Goal: Information Seeking & Learning: Learn about a topic

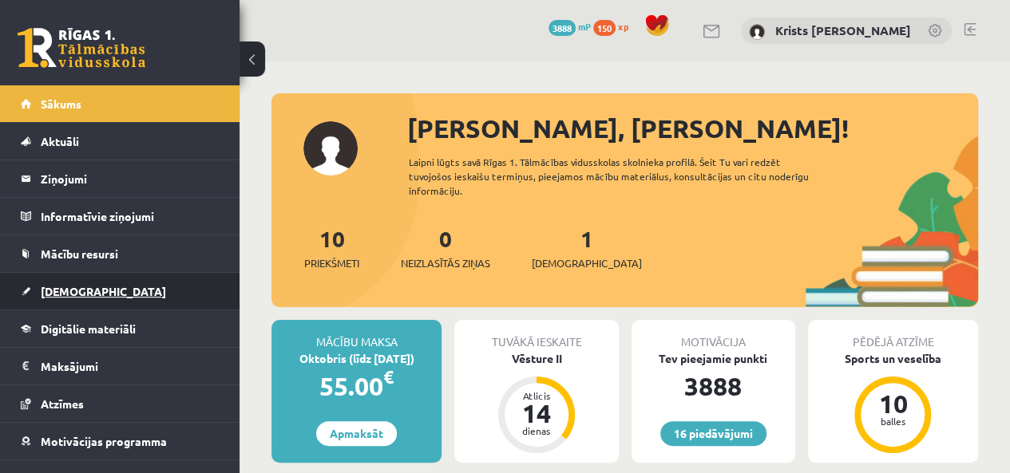
click at [72, 298] on link "[DEMOGRAPHIC_DATA]" at bounding box center [120, 291] width 199 height 37
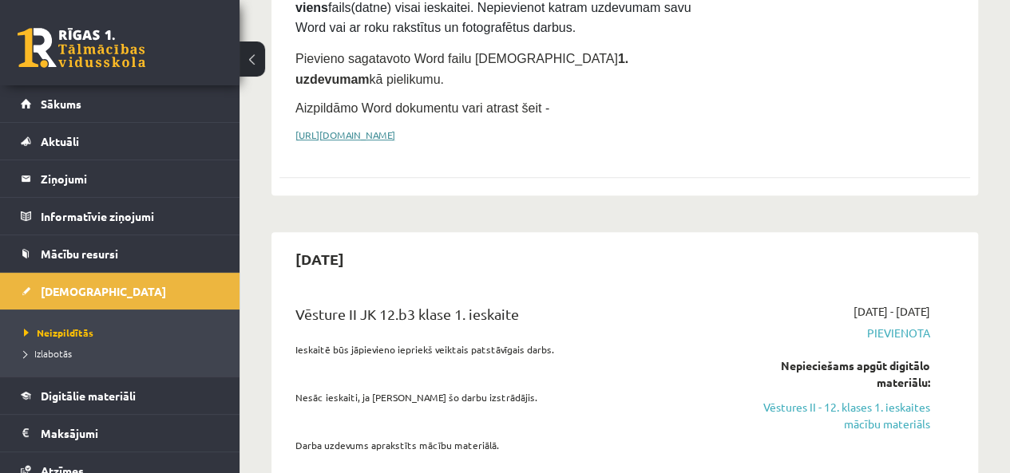
scroll to position [399, 0]
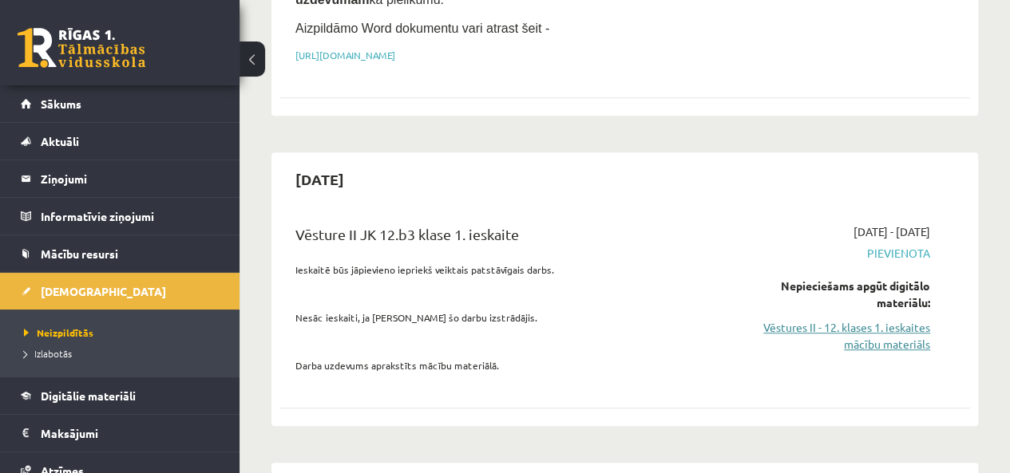
click at [859, 319] on link "Vēstures II - 12. klases 1. ieskaites mācību materiāls" at bounding box center [833, 336] width 196 height 34
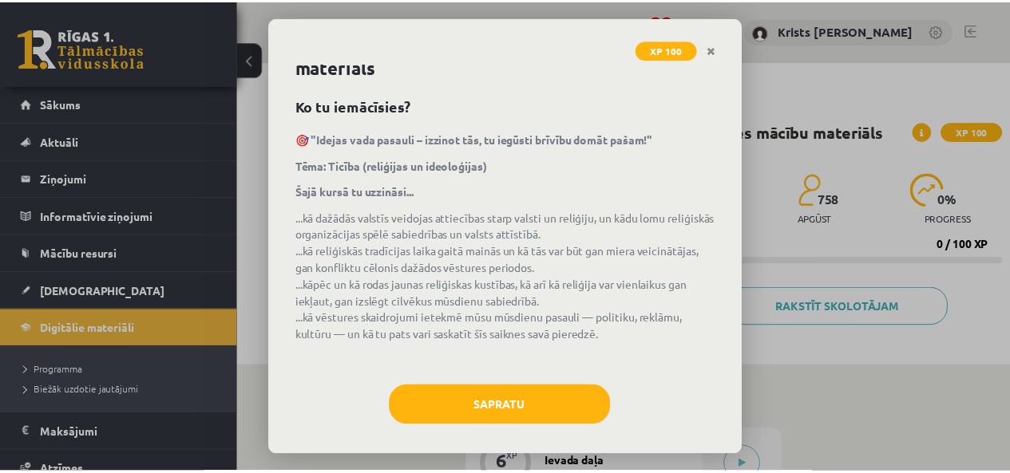
scroll to position [43, 0]
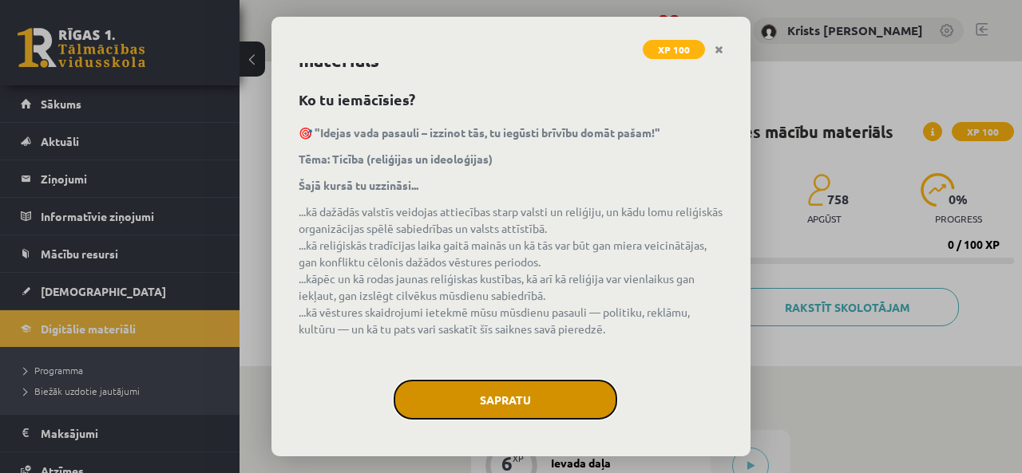
click at [445, 392] on button "Sapratu" at bounding box center [506, 400] width 224 height 40
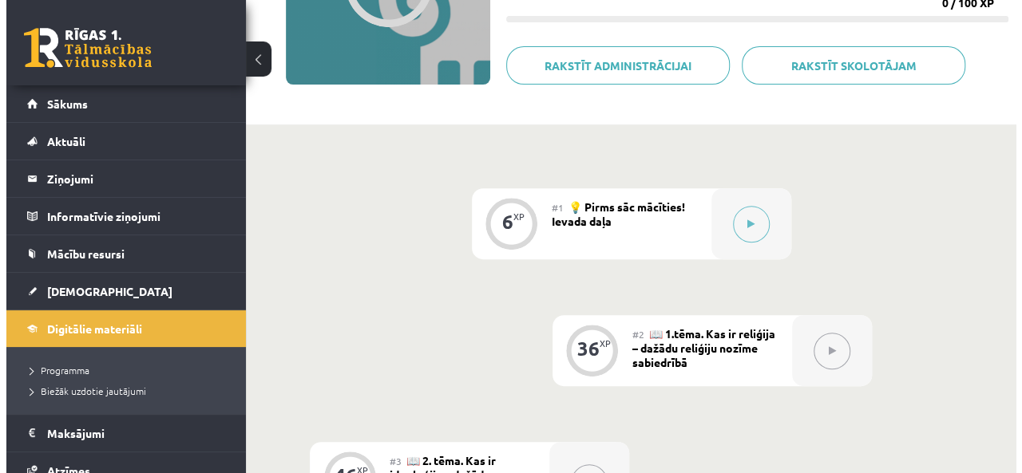
scroll to position [240, 0]
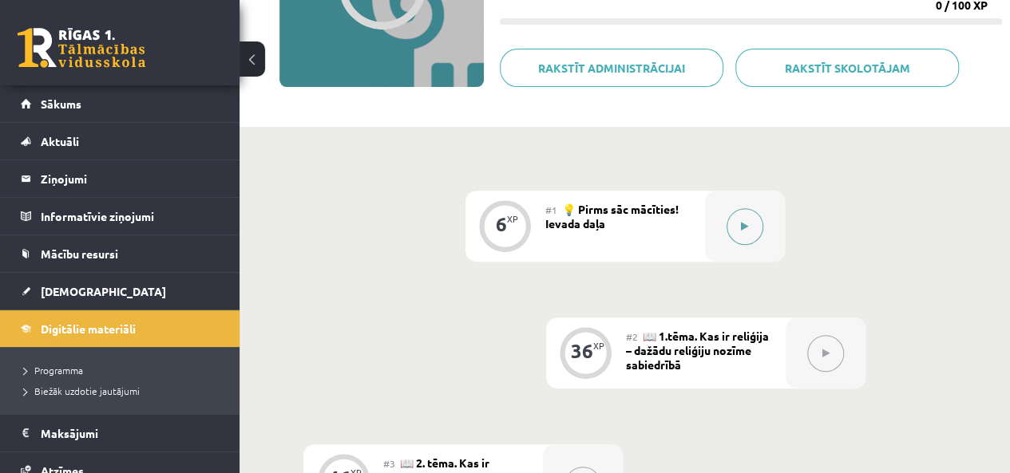
click at [746, 218] on button at bounding box center [745, 226] width 37 height 37
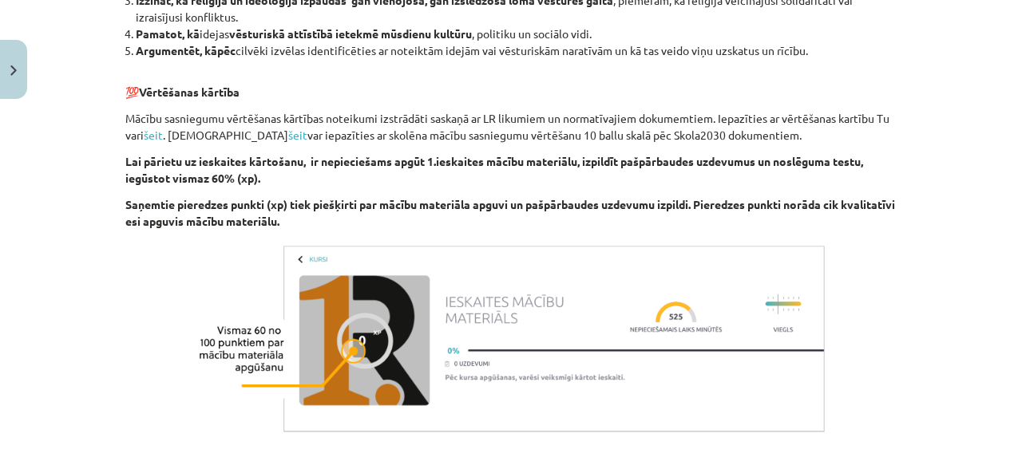
scroll to position [1610, 0]
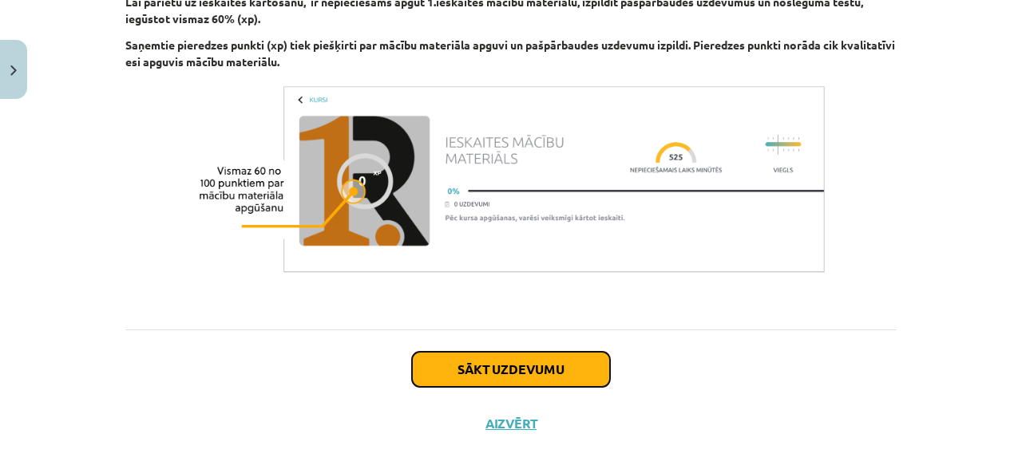
click at [533, 352] on button "Sākt uzdevumu" at bounding box center [511, 369] width 198 height 35
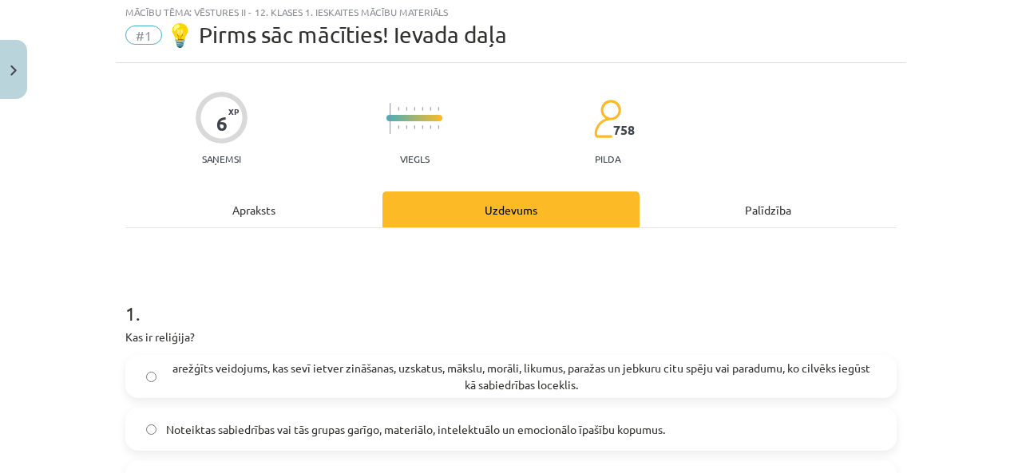
scroll to position [40, 0]
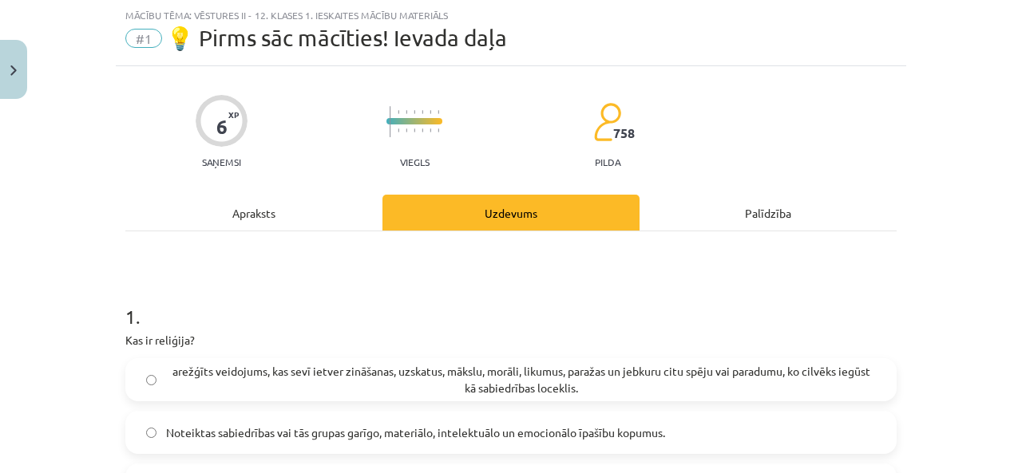
click at [214, 216] on div "Apraksts" at bounding box center [253, 213] width 257 height 36
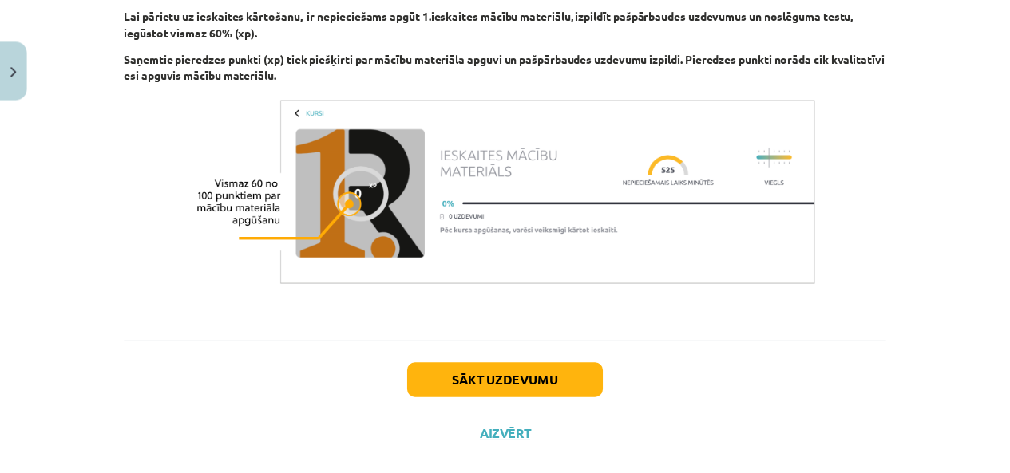
scroll to position [1610, 0]
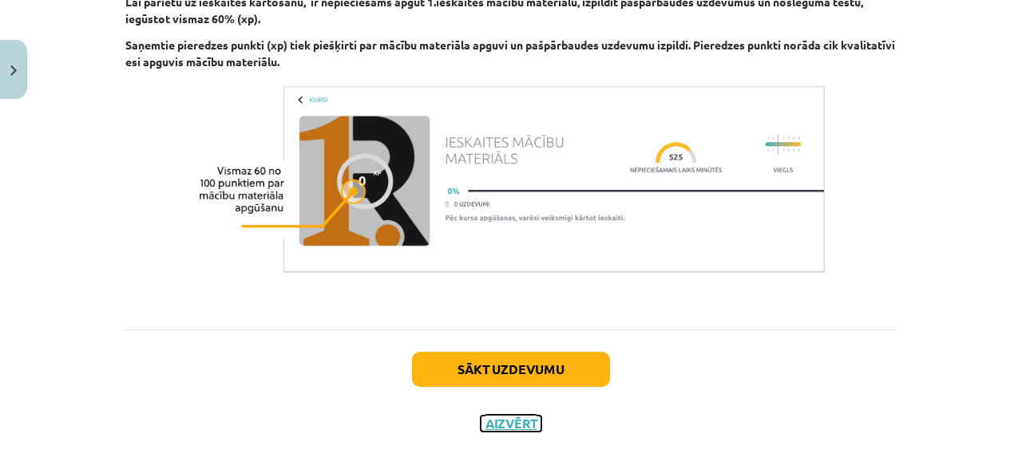
click at [494, 416] on button "Aizvērt" at bounding box center [511, 424] width 61 height 16
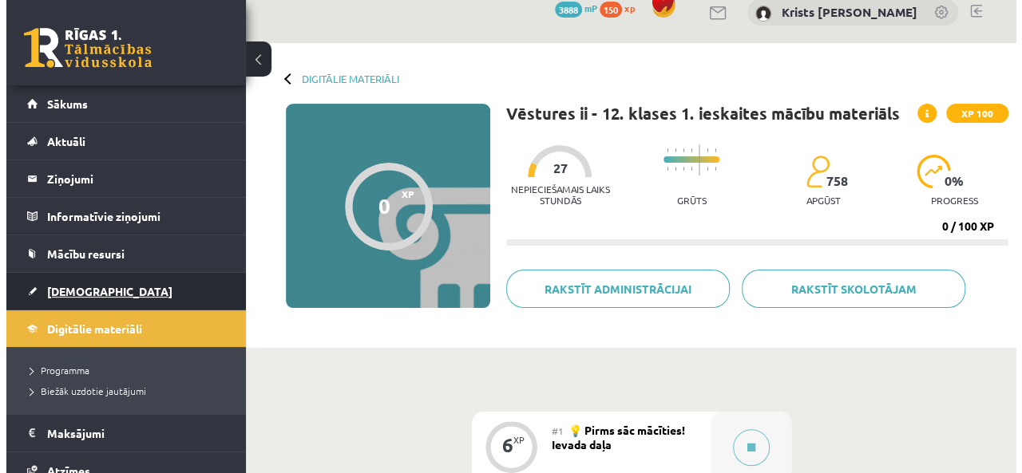
scroll to position [0, 0]
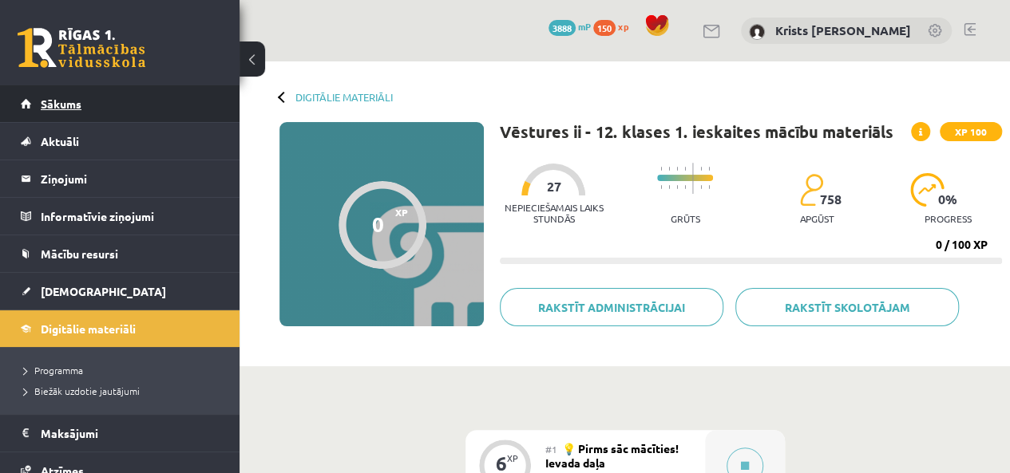
click at [46, 113] on link "Sākums" at bounding box center [120, 103] width 199 height 37
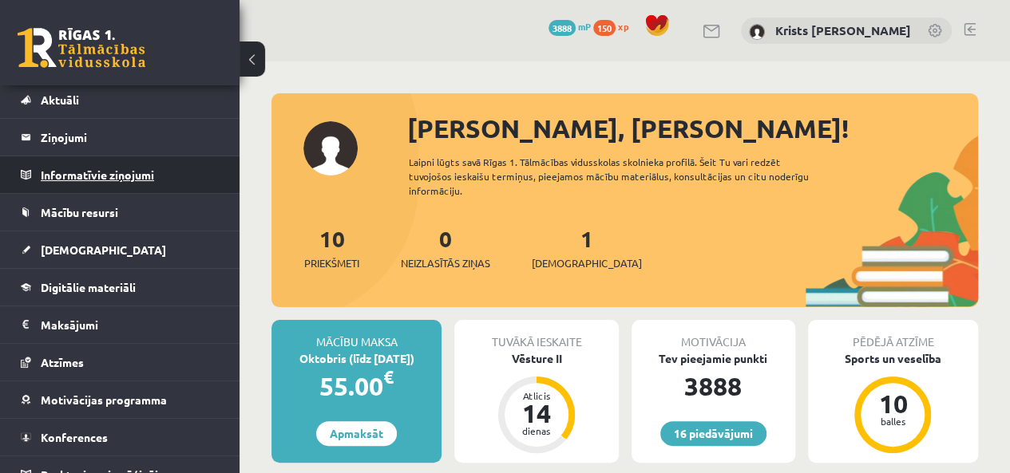
scroll to position [57, 0]
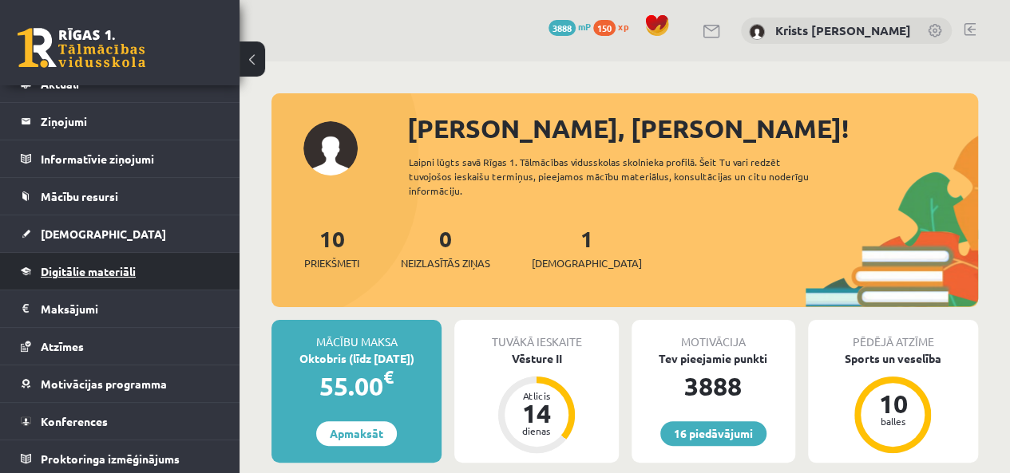
click at [62, 276] on link "Digitālie materiāli" at bounding box center [120, 271] width 199 height 37
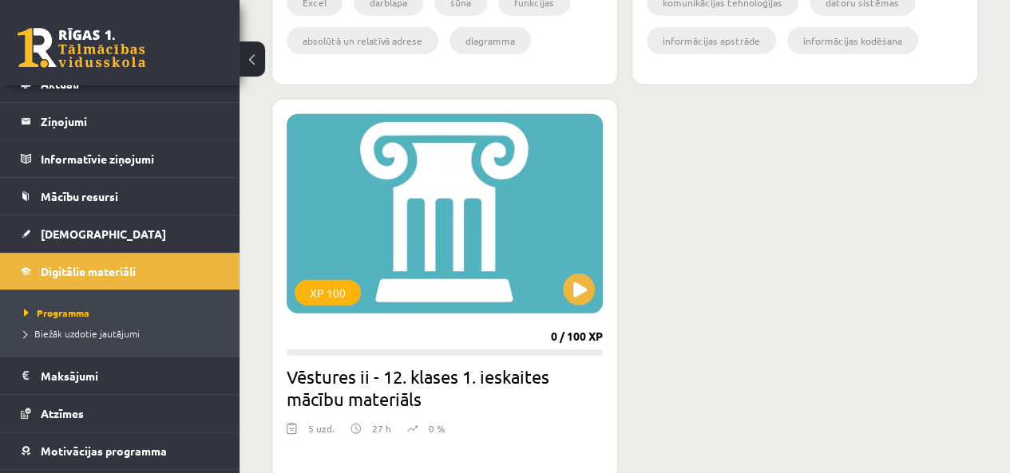
scroll to position [2235, 0]
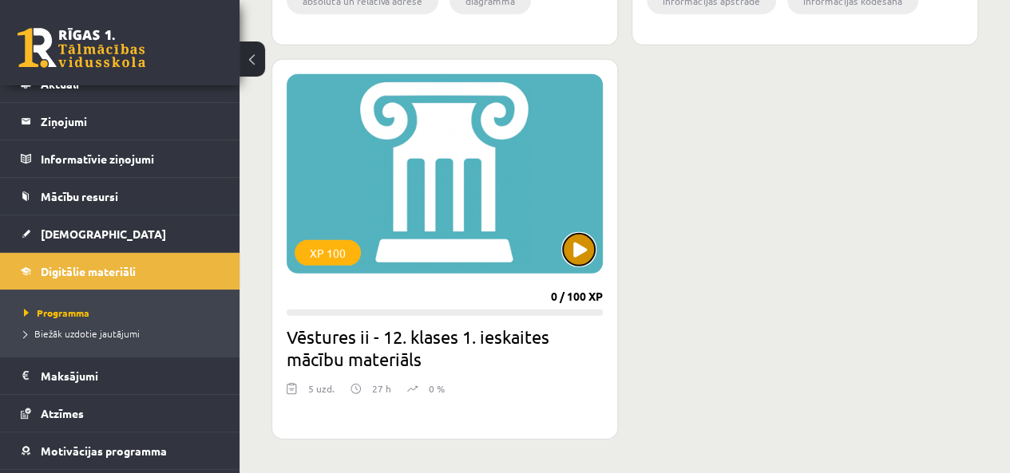
click at [574, 256] on button at bounding box center [579, 250] width 32 height 32
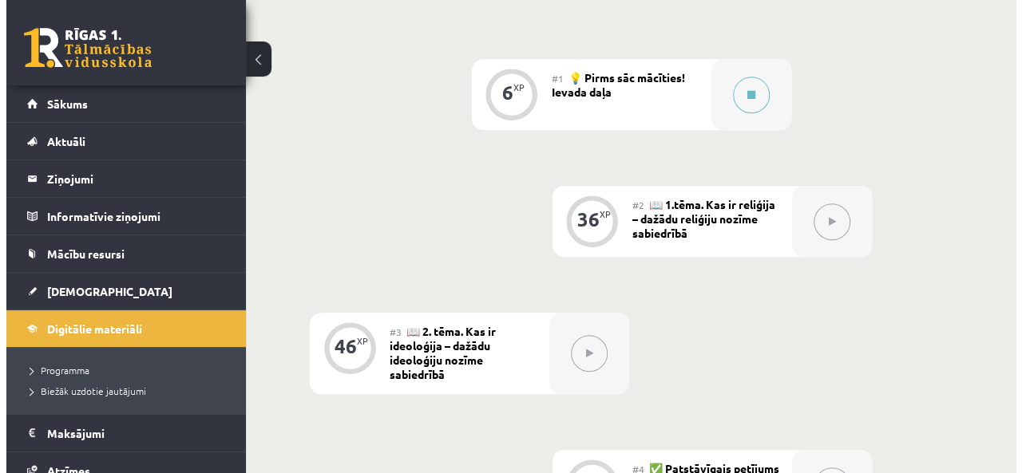
scroll to position [399, 0]
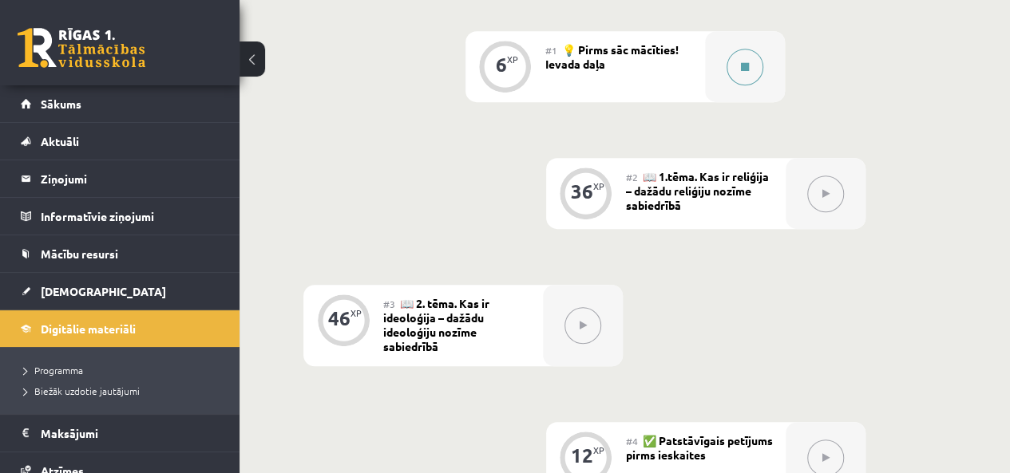
click at [739, 58] on button at bounding box center [745, 67] width 37 height 37
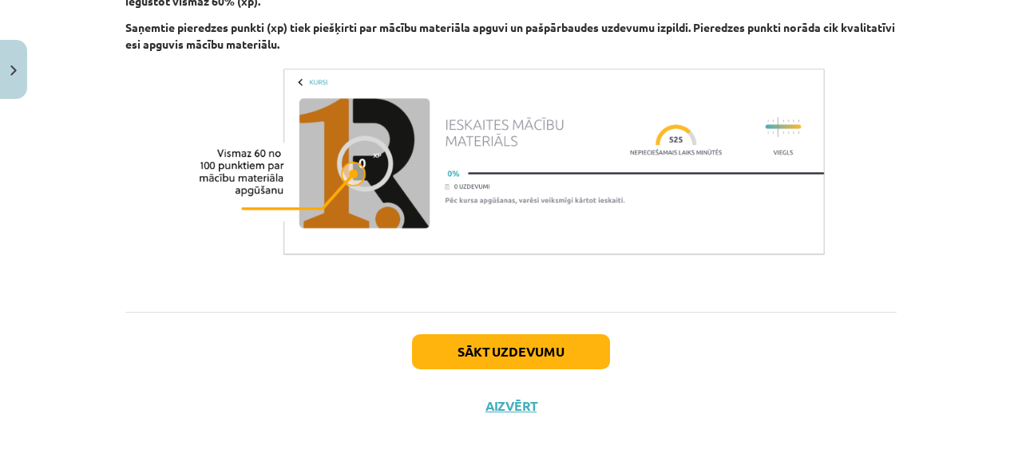
scroll to position [1610, 0]
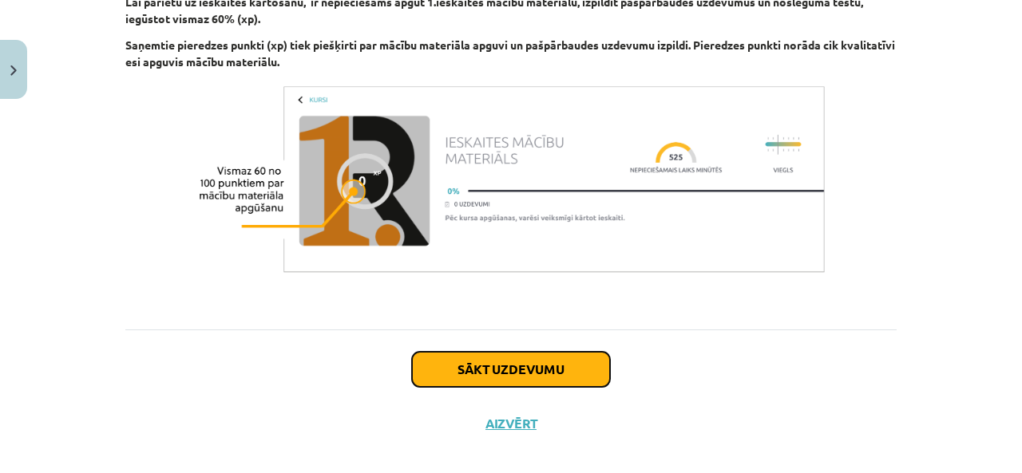
click at [445, 352] on button "Sākt uzdevumu" at bounding box center [511, 369] width 198 height 35
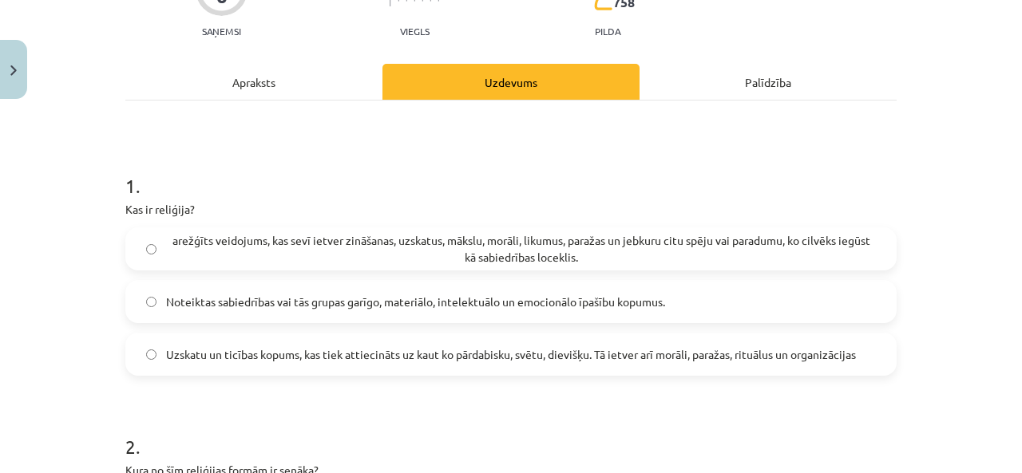
scroll to position [200, 0]
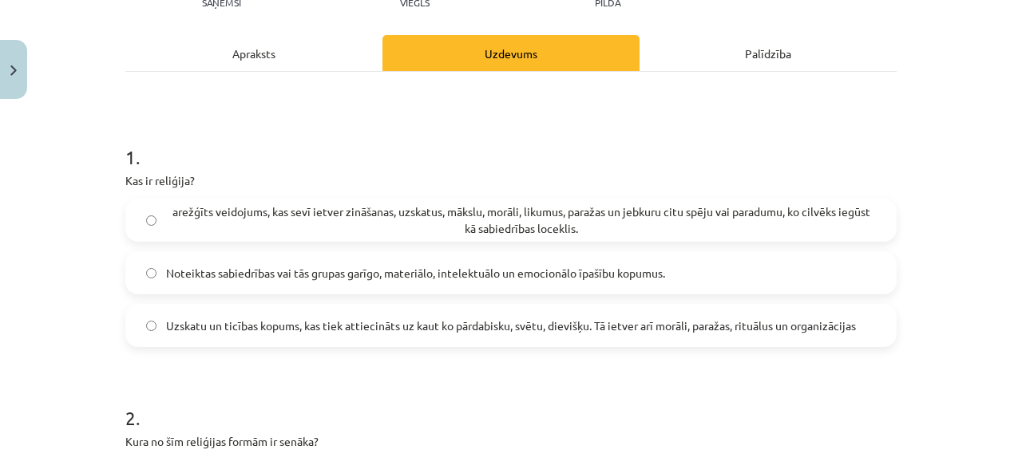
click at [141, 316] on label "Uzskatu un ticības kopums, kas tiek attiecināts uz kaut ko pārdabisku, svētu, d…" at bounding box center [511, 326] width 768 height 40
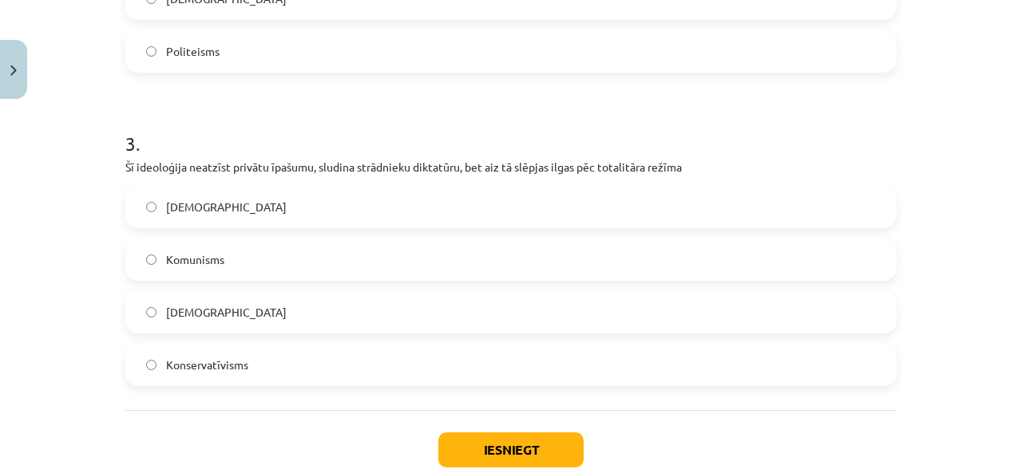
scroll to position [838, 0]
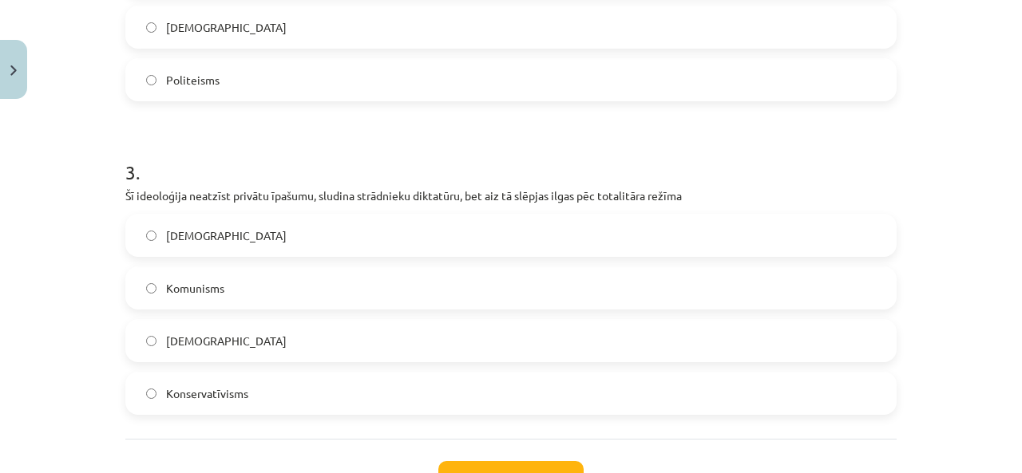
click at [196, 299] on label "Komunisms" at bounding box center [511, 288] width 768 height 40
click at [137, 288] on label "Komunisms" at bounding box center [511, 288] width 768 height 40
click at [138, 288] on label "Komunisms" at bounding box center [511, 288] width 768 height 40
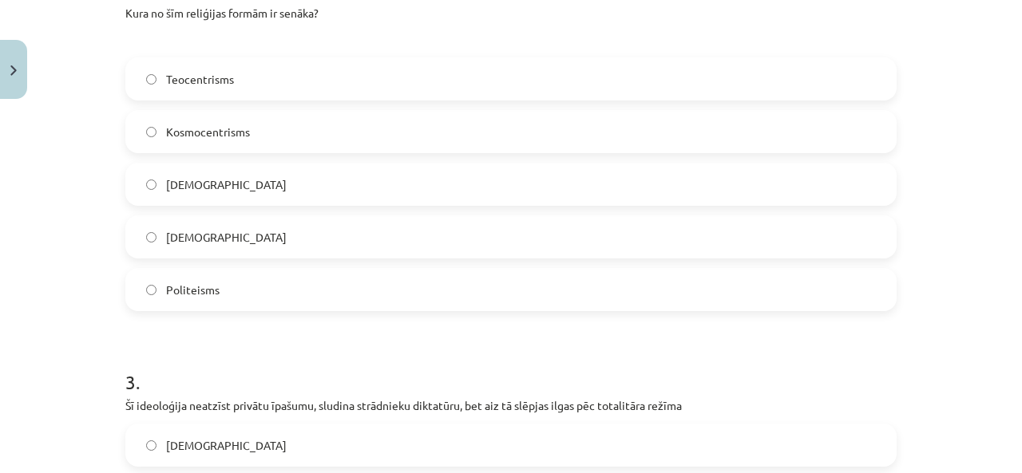
scroll to position [599, 0]
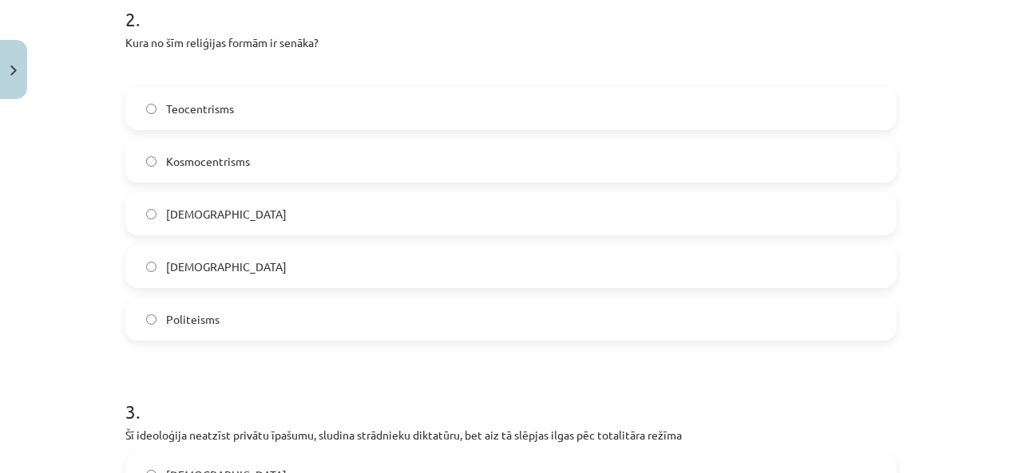
click at [155, 323] on label "Politeisms" at bounding box center [511, 319] width 768 height 40
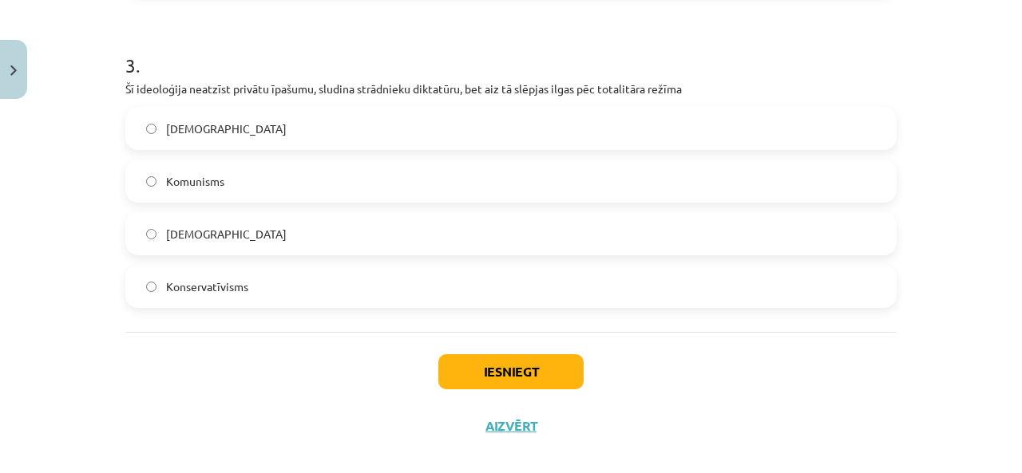
scroll to position [964, 0]
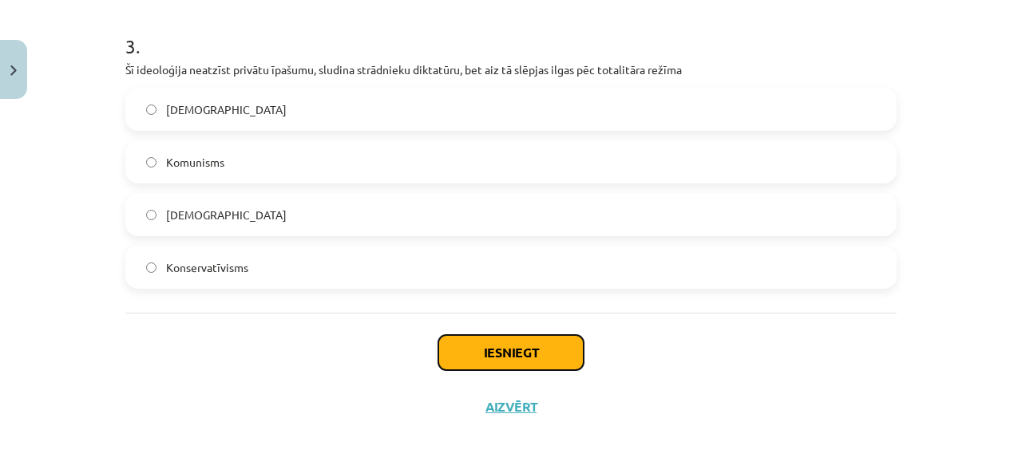
click at [464, 366] on button "Iesniegt" at bounding box center [510, 352] width 145 height 35
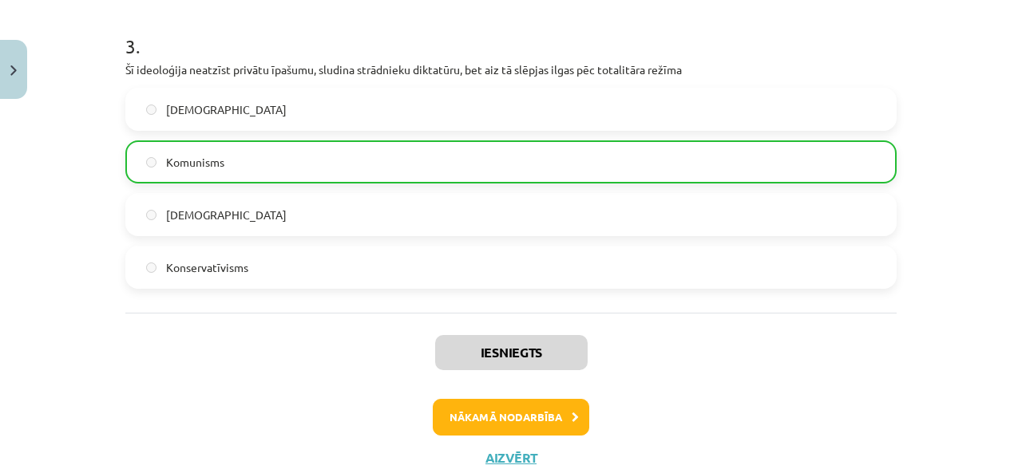
scroll to position [1014, 0]
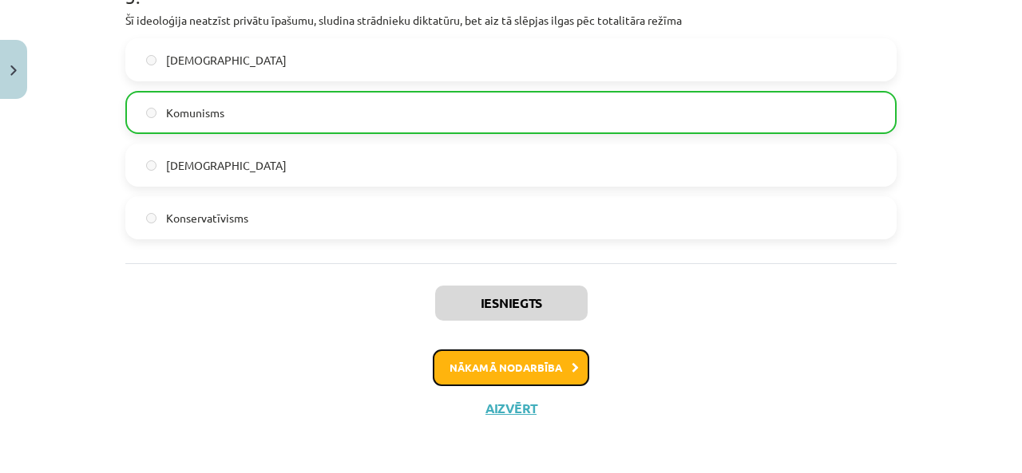
click at [466, 370] on button "Nākamā nodarbība" at bounding box center [511, 368] width 156 height 37
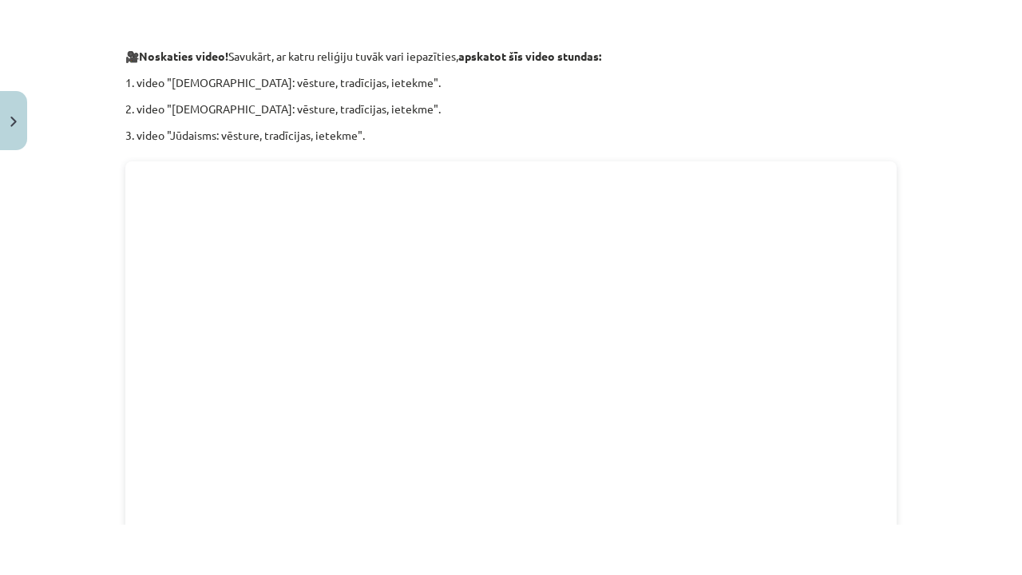
scroll to position [1317, 0]
